Goal: Task Accomplishment & Management: Use online tool/utility

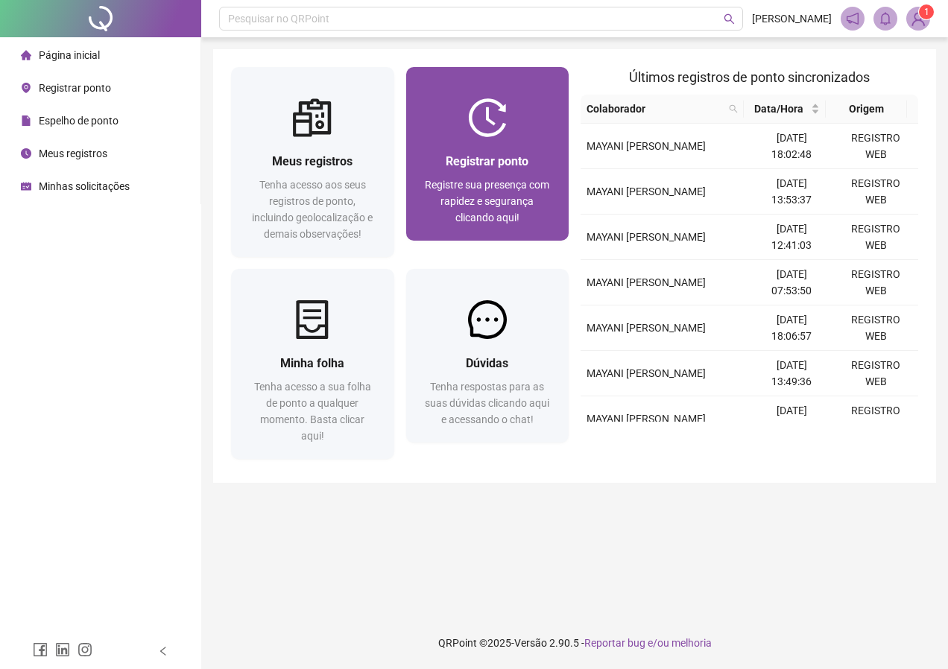
click at [508, 193] on div "Registre sua presença com rapidez e segurança clicando aqui!" at bounding box center [487, 201] width 127 height 49
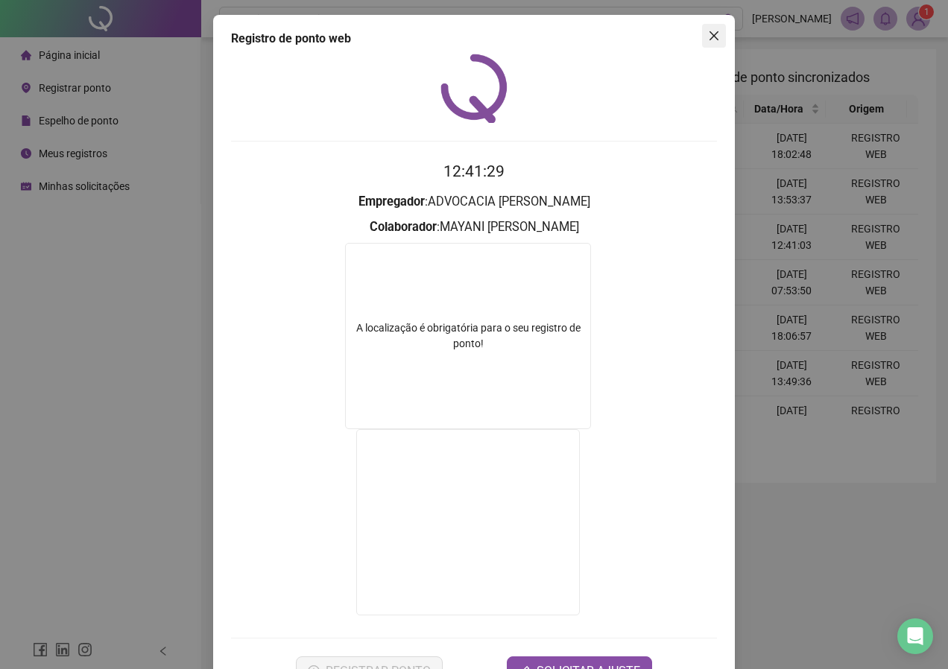
click at [708, 27] on button "Close" at bounding box center [714, 36] width 24 height 24
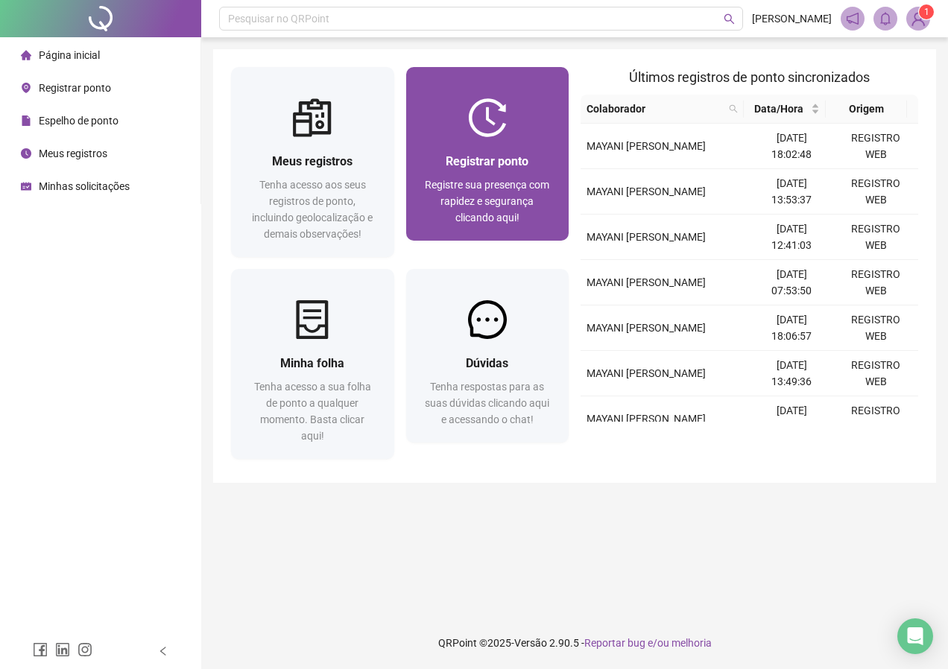
click at [462, 188] on span "Registre sua presença com rapidez e segurança clicando aqui!" at bounding box center [487, 201] width 124 height 45
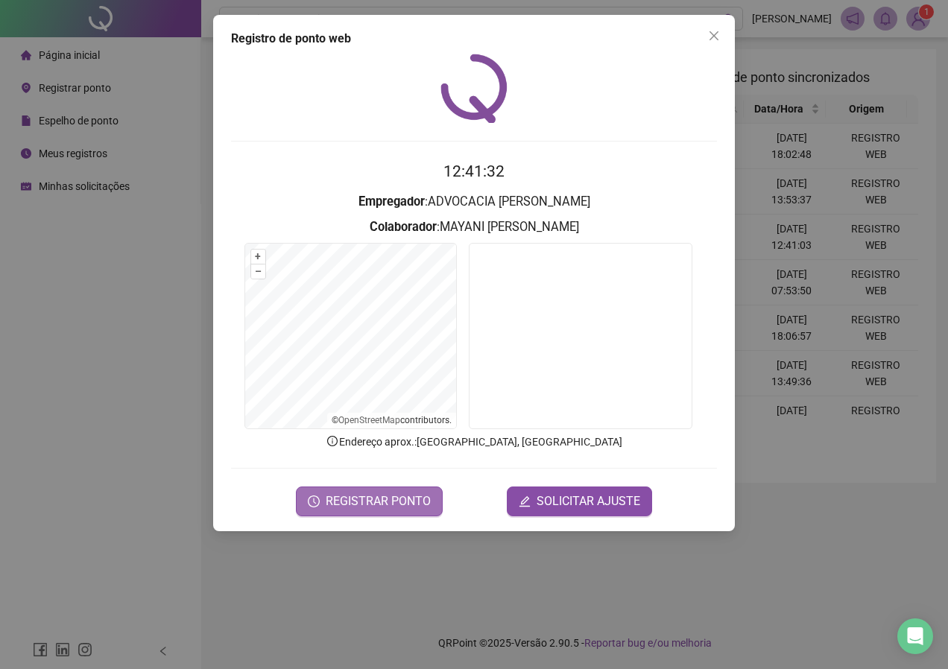
click at [372, 502] on span "REGISTRAR PONTO" at bounding box center [378, 501] width 105 height 18
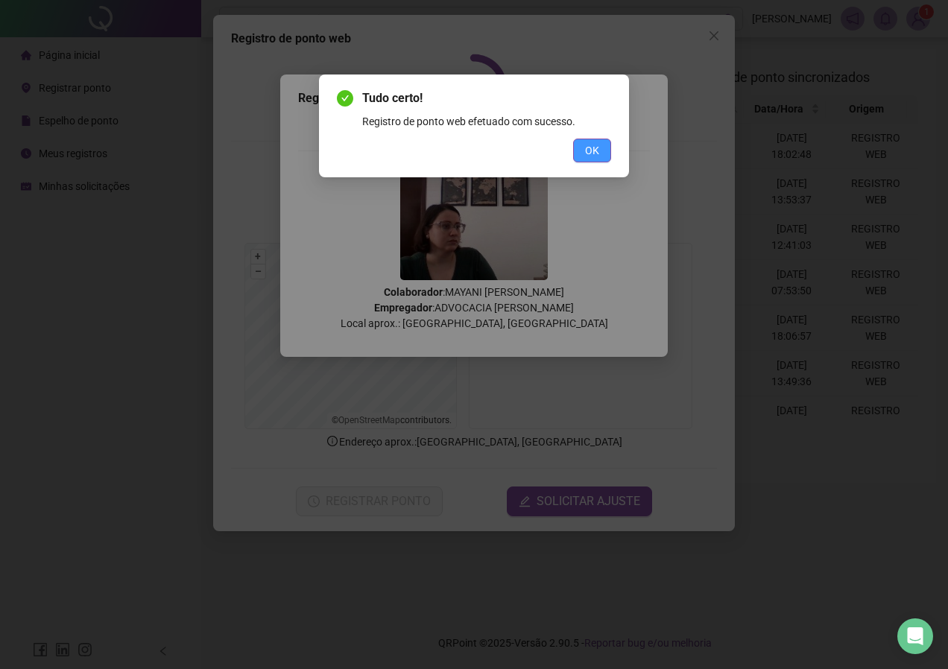
click at [585, 148] on span "OK" at bounding box center [592, 150] width 14 height 16
